Goal: Task Accomplishment & Management: Use online tool/utility

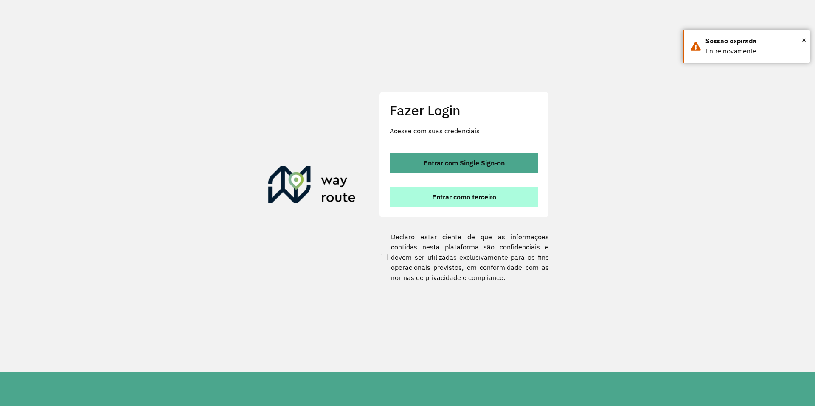
click at [476, 194] on span "Entrar como terceiro" at bounding box center [464, 197] width 64 height 7
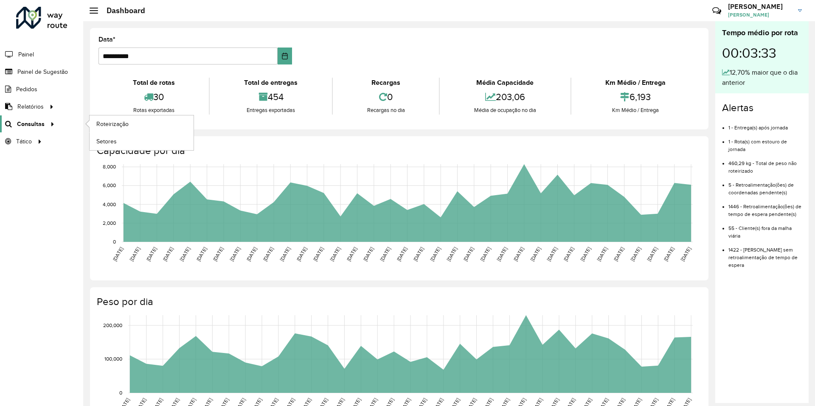
click at [35, 122] on span "Consultas" at bounding box center [31, 124] width 28 height 9
click at [132, 123] on link "Roteirização" at bounding box center [142, 124] width 104 height 17
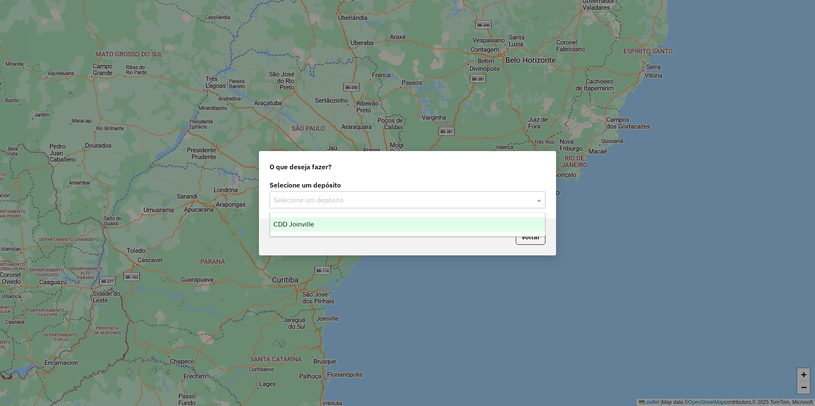
click at [359, 203] on input "text" at bounding box center [399, 200] width 251 height 10
click at [333, 221] on div "CDD Joinville" at bounding box center [407, 224] width 275 height 14
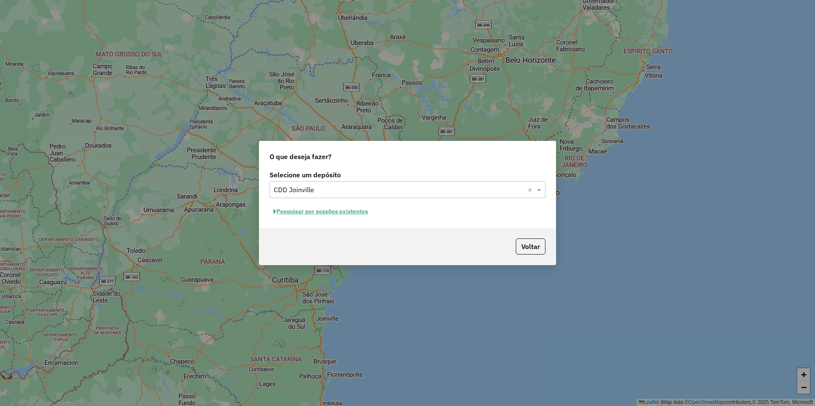
click at [341, 211] on button "Pesquisar por sessões existentes" at bounding box center [321, 211] width 102 height 13
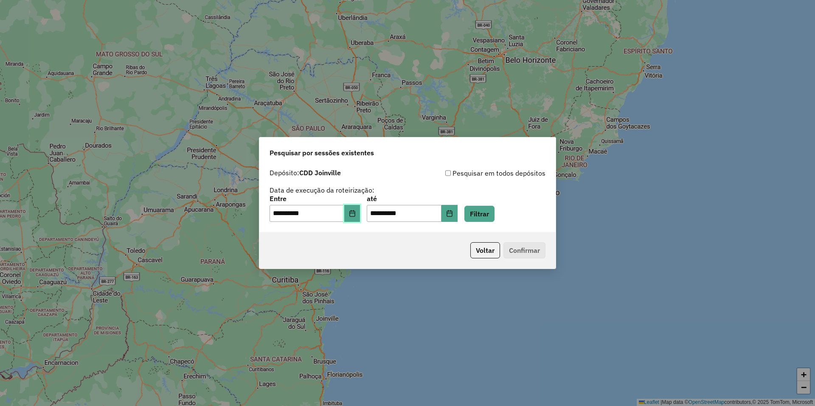
click at [355, 213] on icon "Choose Date" at bounding box center [352, 213] width 6 height 7
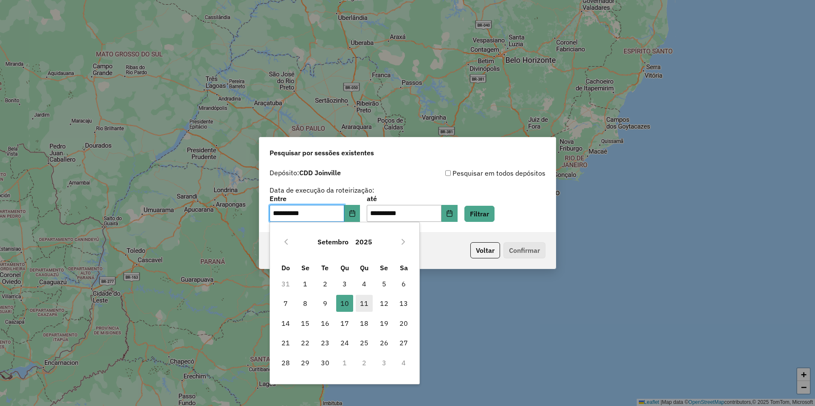
click at [366, 303] on span "11" at bounding box center [364, 303] width 17 height 17
type input "**********"
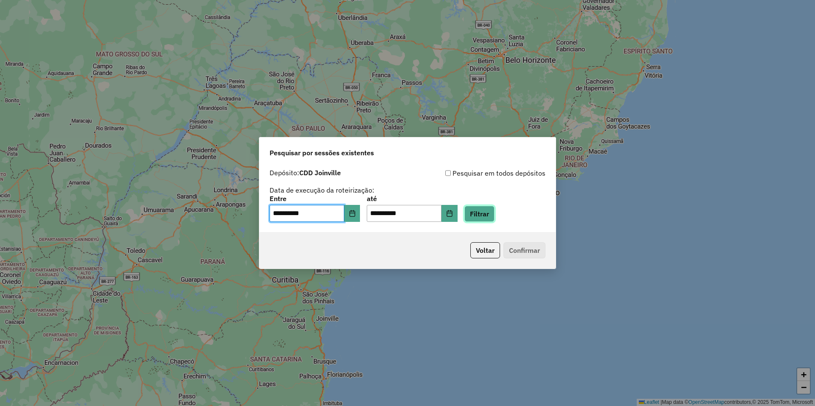
click at [490, 218] on button "Filtrar" at bounding box center [480, 214] width 30 height 16
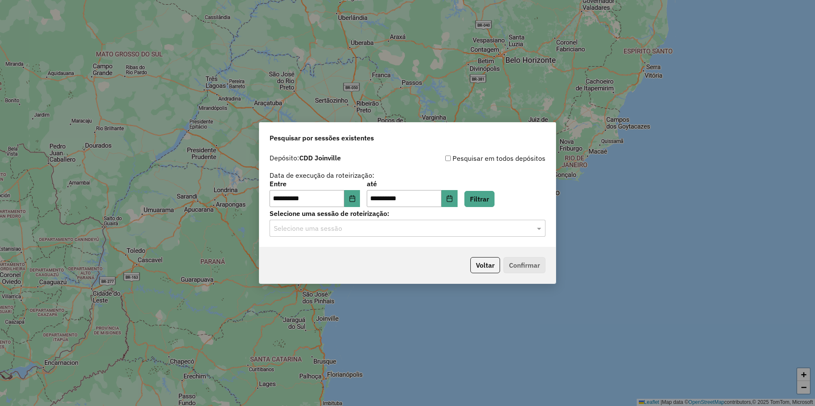
click at [378, 233] on input "text" at bounding box center [399, 229] width 251 height 10
drag, startPoint x: 369, startPoint y: 250, endPoint x: 493, endPoint y: 275, distance: 126.5
click at [370, 250] on div "1273810 - [DATE] 20:49" at bounding box center [407, 253] width 275 height 14
click at [528, 266] on button "Confirmar" at bounding box center [525, 265] width 42 height 16
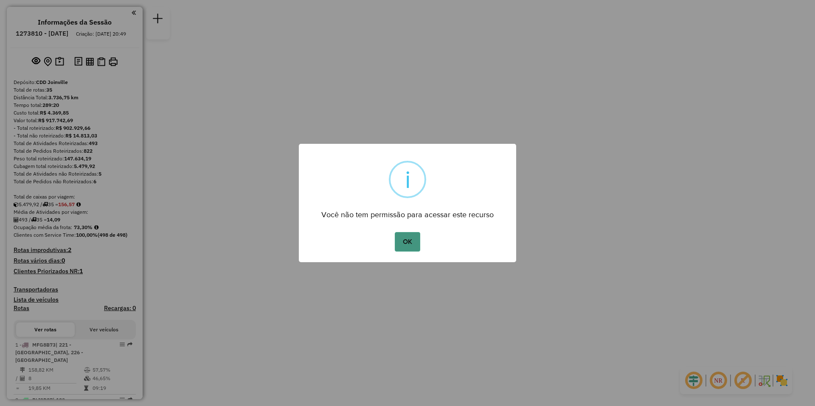
click at [396, 240] on button "OK" at bounding box center [407, 242] width 25 height 20
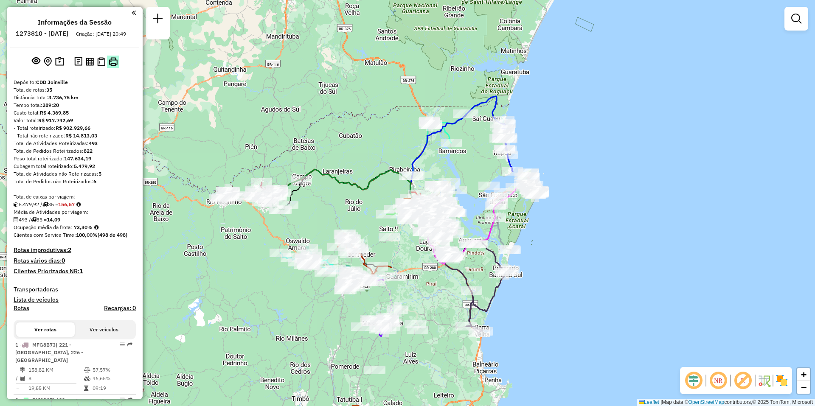
click at [111, 66] on img at bounding box center [113, 61] width 9 height 9
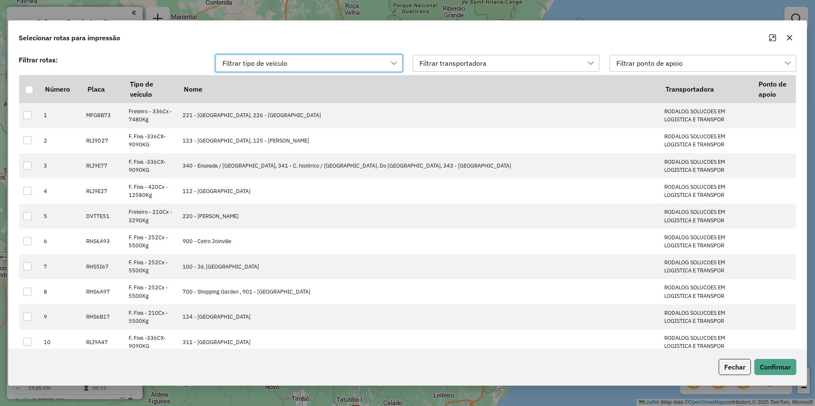
scroll to position [6, 39]
click at [570, 58] on div "Filtrar transportadora" at bounding box center [500, 63] width 166 height 16
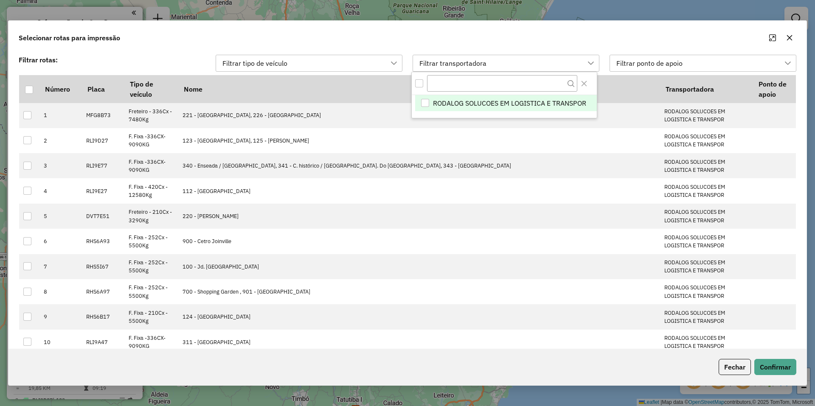
click at [490, 101] on span "RODALOG SOLUCOES EM LOGISTICA E TRANSPOR" at bounding box center [509, 103] width 153 height 10
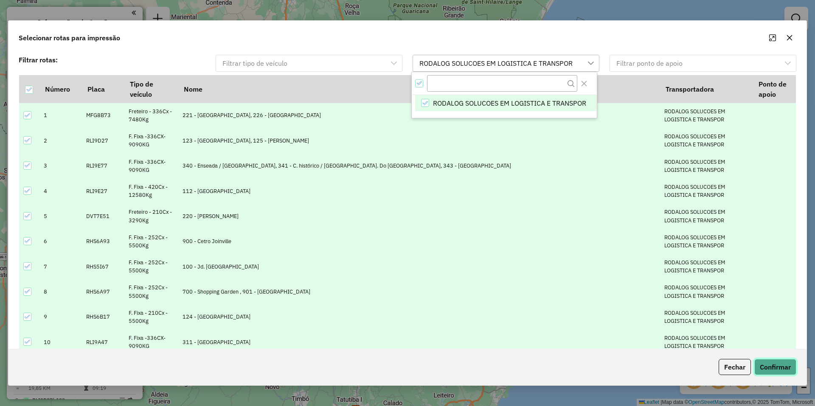
click at [770, 366] on button "Confirmar" at bounding box center [776, 367] width 42 height 16
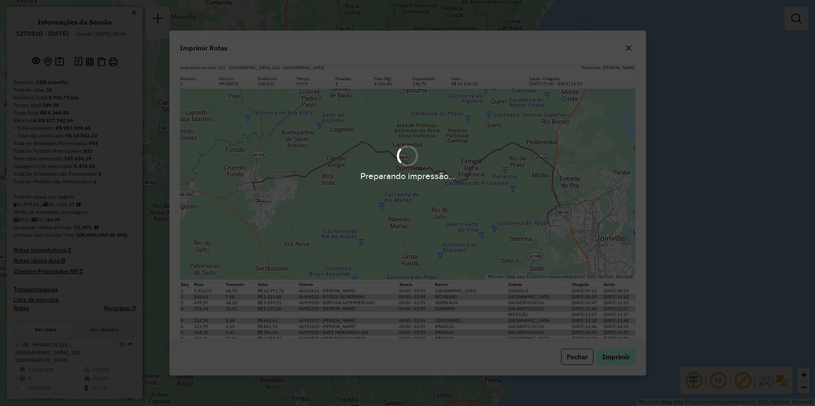
click at [612, 359] on div "Preparando impressão..." at bounding box center [407, 203] width 815 height 406
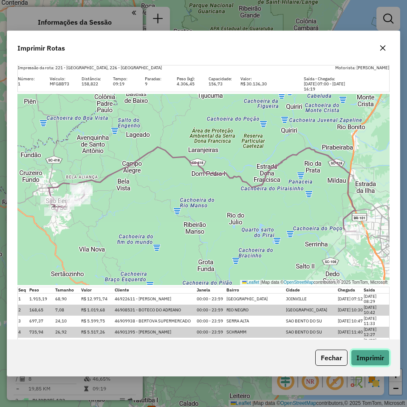
click at [370, 354] on button "Imprimir" at bounding box center [370, 357] width 39 height 16
